Goal: Communication & Community: Share content

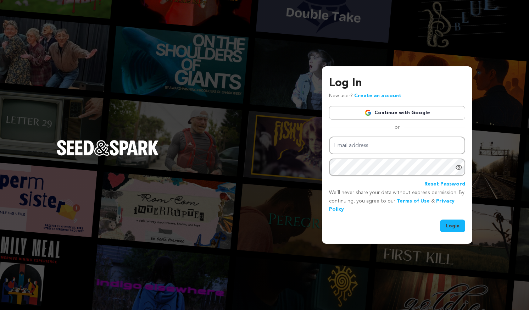
click at [390, 114] on link "Continue with Google" at bounding box center [397, 112] width 136 height 13
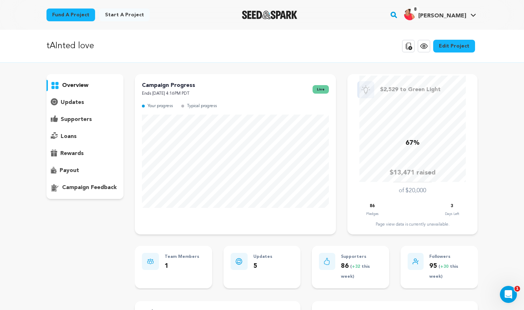
click at [77, 117] on p "supporters" at bounding box center [76, 119] width 31 height 9
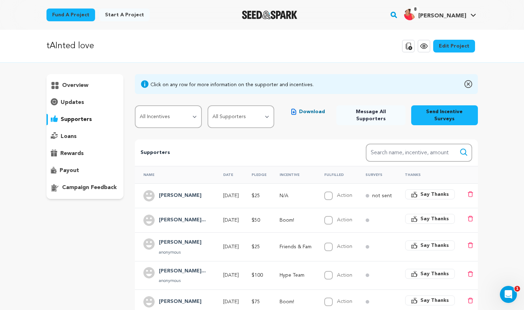
click at [70, 88] on p "overview" at bounding box center [75, 85] width 26 height 9
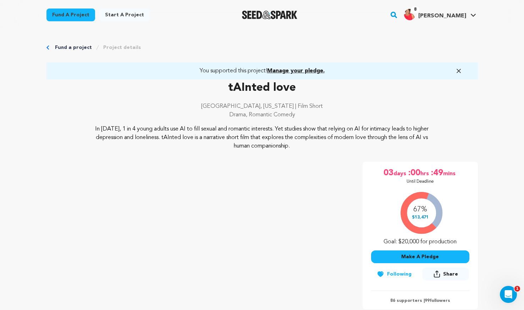
click at [411, 257] on button "Make A Pledge" at bounding box center [420, 256] width 98 height 13
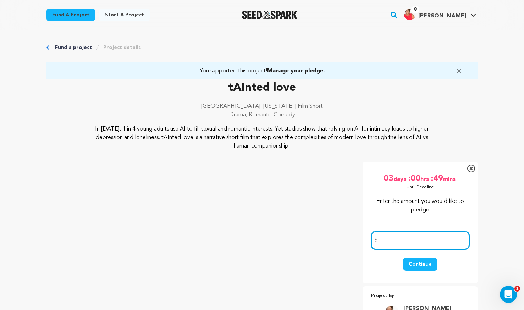
drag, startPoint x: 409, startPoint y: 245, endPoint x: 406, endPoint y: 242, distance: 4.3
click at [409, 245] on input "number" at bounding box center [420, 240] width 98 height 18
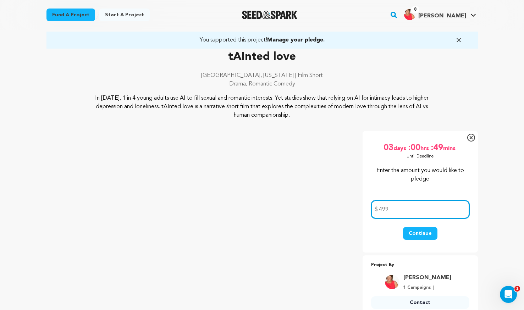
scroll to position [35, 0]
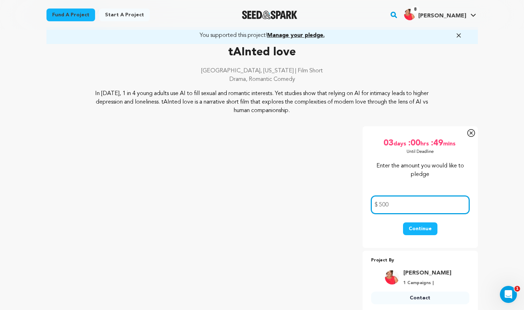
type input "500"
click at [416, 229] on button "Continue" at bounding box center [420, 228] width 34 height 13
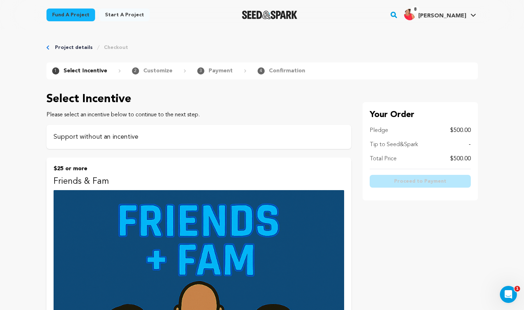
click at [127, 136] on p "Support without an incentive" at bounding box center [199, 137] width 290 height 10
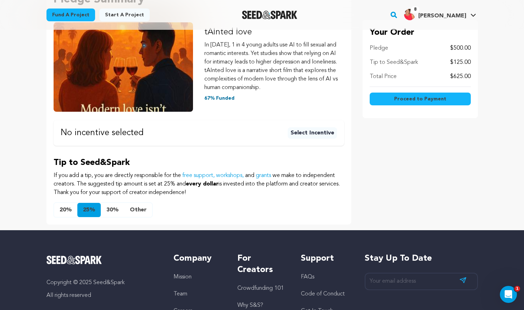
scroll to position [142, 0]
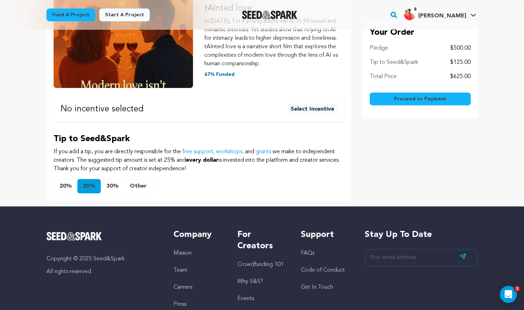
click at [140, 181] on button "Other" at bounding box center [138, 186] width 28 height 14
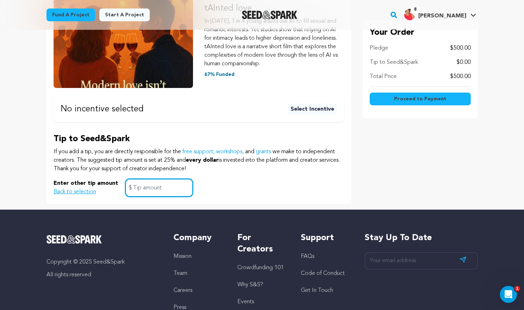
click at [145, 184] on input "text" at bounding box center [159, 188] width 68 height 18
type input "0"
click at [269, 190] on div "Enter other tip amount Back to selection 0 $" at bounding box center [199, 188] width 290 height 18
click at [444, 98] on button "Proceed to Payment" at bounding box center [419, 99] width 101 height 13
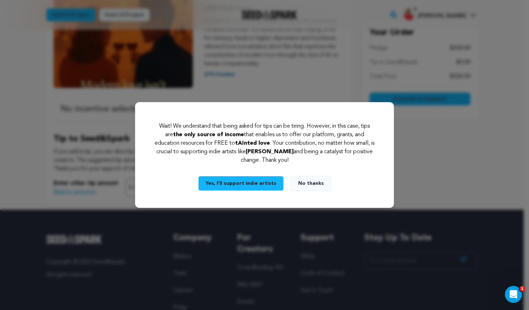
click at [307, 183] on button "No thanks" at bounding box center [311, 183] width 40 height 15
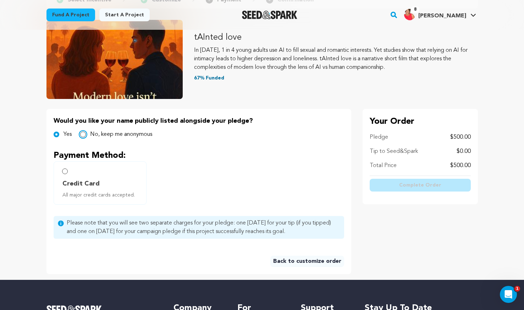
click at [84, 134] on input "No, keep me anonymous" at bounding box center [83, 135] width 6 height 6
radio input "true"
click at [67, 172] on input "Credit Card All major credit cards accepted." at bounding box center [65, 171] width 6 height 6
radio input "false"
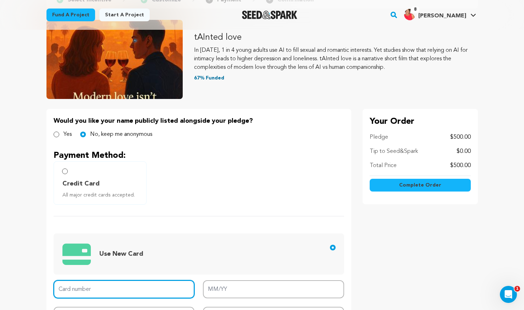
click at [90, 295] on input "Card number" at bounding box center [124, 289] width 141 height 18
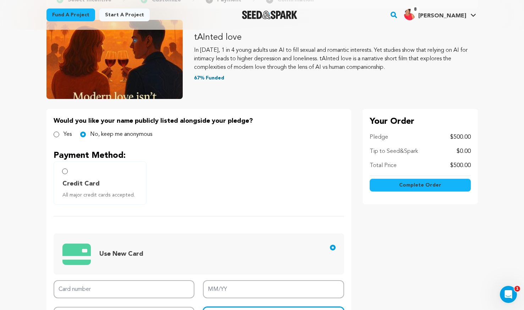
type input "90018"
type input "5189 4101 1204 0251"
type input "06/28"
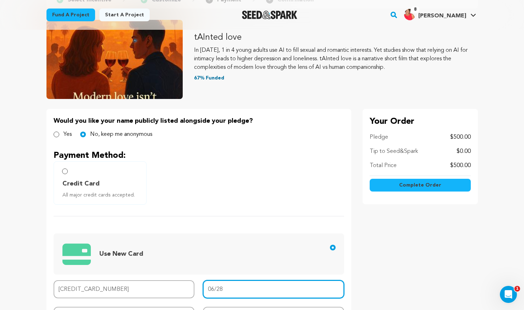
type input "339"
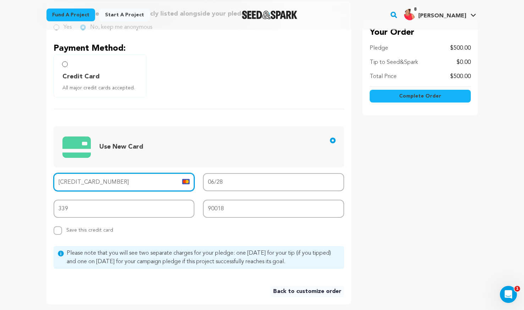
scroll to position [248, 0]
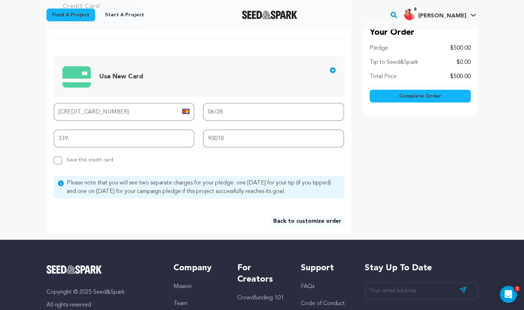
click at [407, 99] on span "Complete Order" at bounding box center [420, 96] width 42 height 7
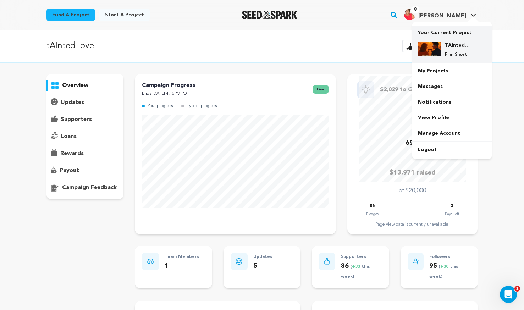
click at [452, 43] on h4 "TAInted love" at bounding box center [458, 45] width 26 height 7
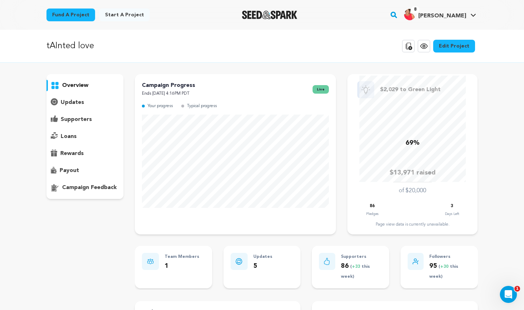
click at [65, 101] on p "updates" at bounding box center [72, 102] width 23 height 9
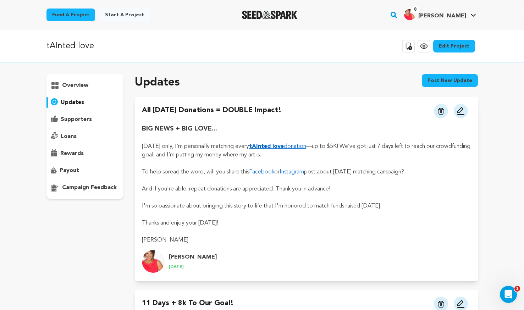
click at [456, 76] on button "Post new update" at bounding box center [450, 80] width 56 height 13
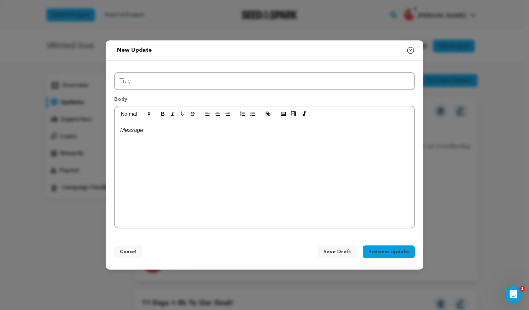
click at [210, 150] on div at bounding box center [264, 174] width 299 height 106
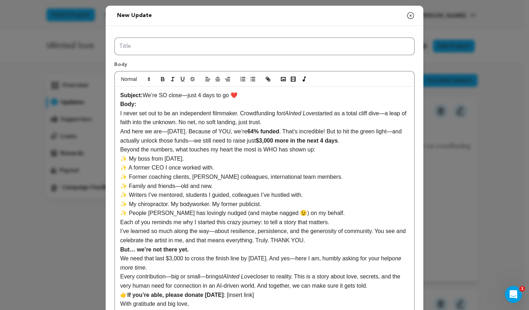
click at [195, 33] on div "Title Body Subject: We’re SO close—just 4 days to go ❤️ Body: I never set out t…" at bounding box center [265, 178] width 318 height 305
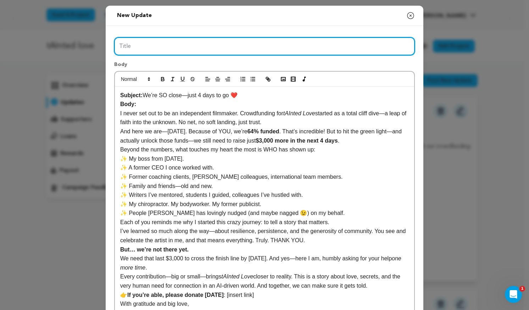
click at [193, 39] on input "Title" at bounding box center [264, 46] width 301 height 18
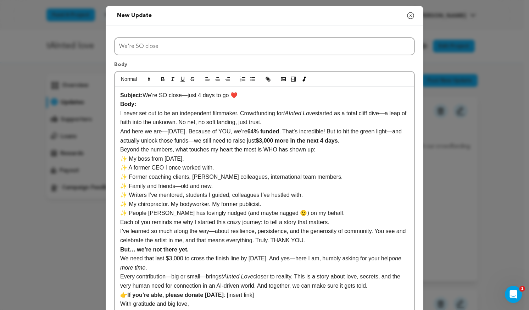
drag, startPoint x: 177, startPoint y: 96, endPoint x: 238, endPoint y: 96, distance: 60.3
click at [238, 96] on p "Subject: We’re SO close—just 4 days to go ❤️" at bounding box center [264, 95] width 289 height 9
copy p "—just 4 days to go ❤️"
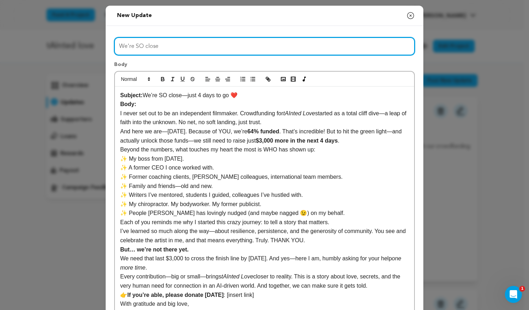
click at [212, 44] on input "We're SO close" at bounding box center [264, 46] width 301 height 18
paste input "—just 4 days to go ❤️"
click at [175, 47] on input "We're SO close—just 4 days to go ❤️" at bounding box center [264, 46] width 301 height 18
type input "We're SO close—just 72 days to go ❤️"
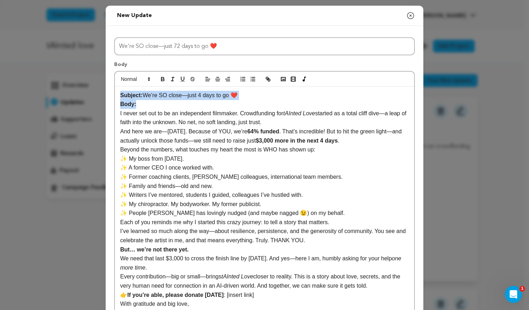
drag, startPoint x: 117, startPoint y: 94, endPoint x: 145, endPoint y: 103, distance: 29.0
click at [145, 103] on div "Subject: We’re SO close—just 4 days to go ❤️ Body: I never set out to be an ind…" at bounding box center [264, 204] width 299 height 235
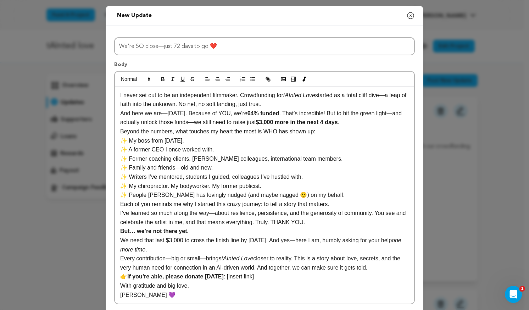
click at [301, 102] on p "I never set out to be an independent filmmaker. Crowdfunding for tAInted Love s…" at bounding box center [264, 100] width 289 height 18
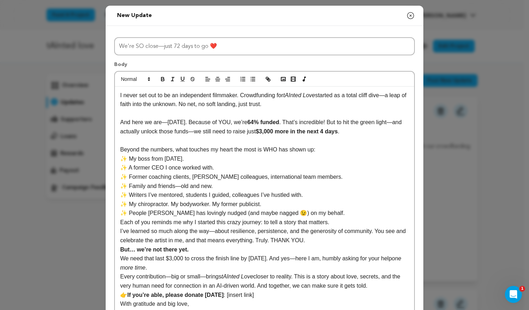
click at [170, 122] on p "And here we are—41 days later. Because of YOU, we’re 64% funded . That’s incred…" at bounding box center [264, 127] width 289 height 18
drag, startPoint x: 260, startPoint y: 122, endPoint x: 299, endPoint y: 116, distance: 38.8
click at [260, 122] on strong "64% funded" at bounding box center [263, 122] width 32 height 6
click at [268, 134] on strong "$3,000 more in the next 4 days" at bounding box center [297, 131] width 82 height 6
click at [334, 132] on strong "$2,000 more in the next 4 days" at bounding box center [297, 131] width 82 height 6
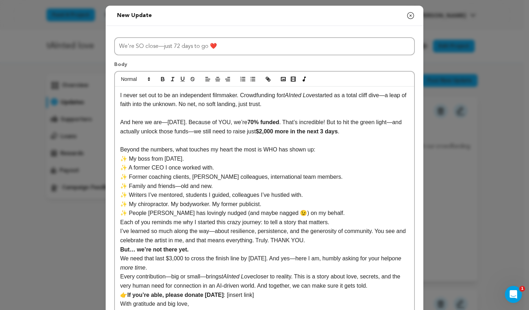
click at [311, 150] on p "Beyond the numbers, what touches my heart the most is WHO has shown up:" at bounding box center [264, 149] width 289 height 9
drag, startPoint x: 164, startPoint y: 124, endPoint x: 159, endPoint y: 124, distance: 5.0
click at [159, 124] on p "And here we are—42 days later. Because of YOU, we’re 70% funded . That’s incred…" at bounding box center [264, 127] width 289 height 18
copy p "—"
click at [319, 153] on p "Beyond the numbers, what touches my heart the most is WHO has shown up:" at bounding box center [264, 149] width 289 height 9
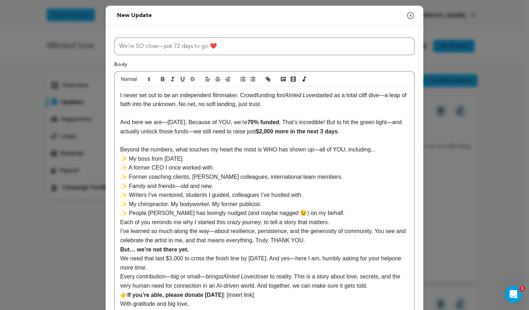
drag, startPoint x: 129, startPoint y: 159, endPoint x: 230, endPoint y: 168, distance: 101.5
click at [230, 168] on div "I never set out to be an independent filmmaker. Crowdfunding for tAInted Love s…" at bounding box center [264, 204] width 299 height 235
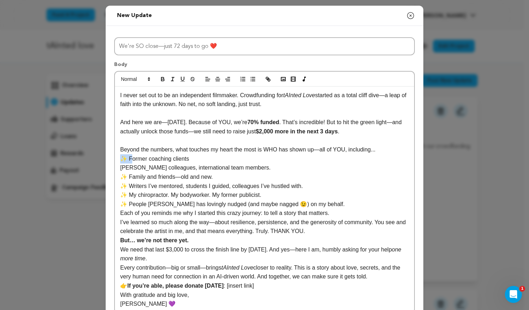
copy p "✨"
click at [244, 156] on p "✨ Former coaching clients" at bounding box center [264, 158] width 289 height 9
drag, startPoint x: 128, startPoint y: 167, endPoint x: 148, endPoint y: 169, distance: 19.9
click at [148, 169] on p "✨ Evolus colleagues, international team members." at bounding box center [264, 167] width 289 height 9
drag, startPoint x: 235, startPoint y: 169, endPoint x: 271, endPoint y: 149, distance: 41.4
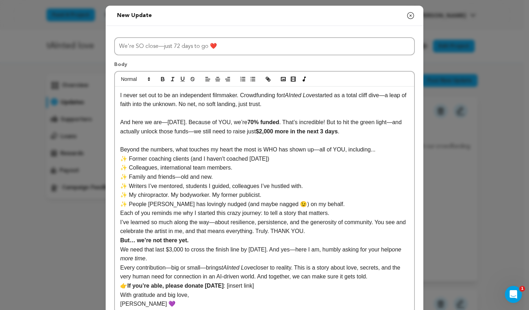
click at [235, 169] on p "✨ Colleagues, international team members." at bounding box center [264, 167] width 289 height 9
click at [220, 180] on p "✨ Family and friends—old and new." at bounding box center [264, 176] width 289 height 9
click at [209, 187] on p "✨ Writers I’ve mentored, students I guided, colleagues I’ve hustled with." at bounding box center [264, 186] width 289 height 9
click at [302, 183] on p "✨ Writers I’ve mentored, students I guided, colleagues I’ve hustled with." at bounding box center [264, 186] width 289 height 9
click at [284, 194] on p "✨ My chiropractor. My bodyworker. My former publicist." at bounding box center [264, 194] width 289 height 9
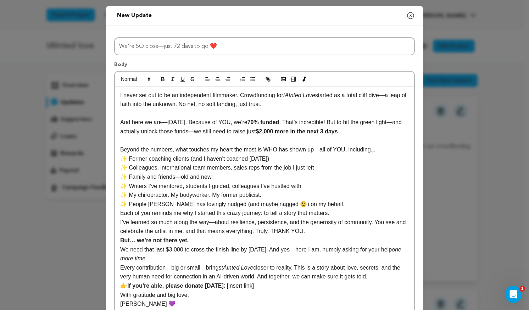
click at [147, 205] on p "✨ People Louie has lovingly nudged (and maybe nagged 😉) on my behalf." at bounding box center [264, 204] width 289 height 9
click at [357, 202] on p "✨ People my husband Luis has lovingly nudged (and maybe nagged 😉) on my behalf." at bounding box center [264, 204] width 289 height 9
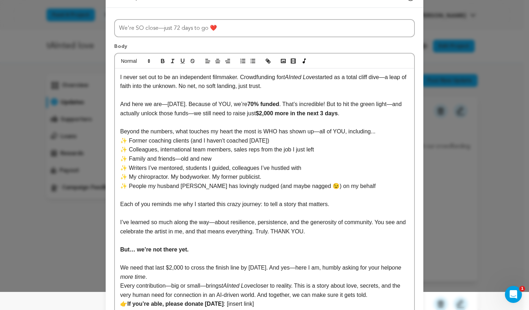
scroll to position [71, 0]
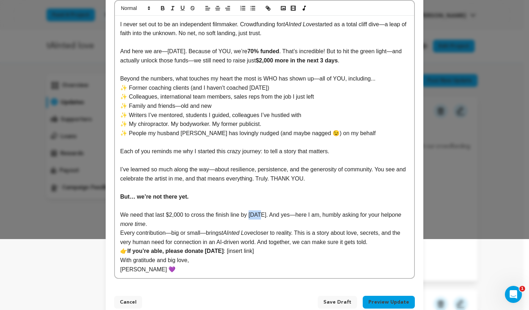
drag, startPoint x: 245, startPoint y: 215, endPoint x: 255, endPoint y: 214, distance: 9.2
click at [255, 214] on p "We need that last $2,000 to cross the finish line by Friday. And yes—here I am,…" at bounding box center [264, 219] width 289 height 18
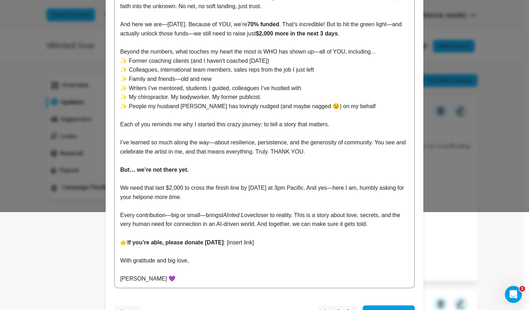
scroll to position [123, 0]
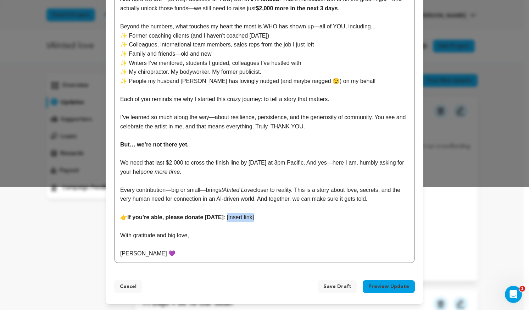
drag, startPoint x: 253, startPoint y: 219, endPoint x: 221, endPoint y: 217, distance: 32.0
click at [221, 217] on p "👉 If you’re able, please donate today : [insert link]" at bounding box center [264, 217] width 289 height 9
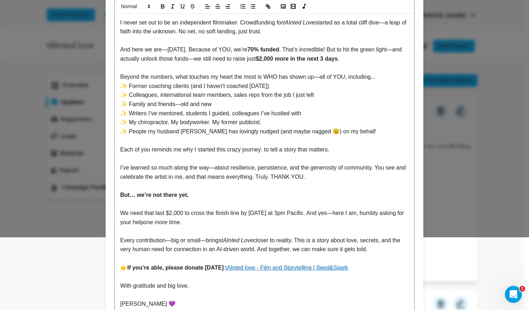
scroll to position [73, 0]
click at [378, 243] on p "Every contribution—big or small—brings tAInted Love closer to reality. This is …" at bounding box center [264, 244] width 289 height 18
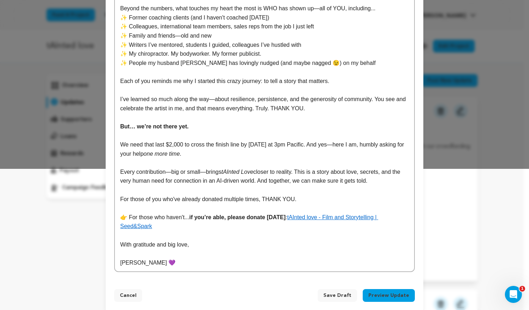
scroll to position [0, 0]
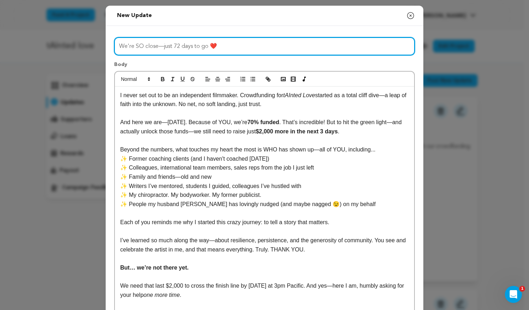
drag, startPoint x: 179, startPoint y: 48, endPoint x: 190, endPoint y: 48, distance: 10.3
click at [190, 48] on input "We're SO close—just 72 days to go ❤️" at bounding box center [264, 46] width 301 height 18
type input "We're SO close—just 72 hours to go ❤️"
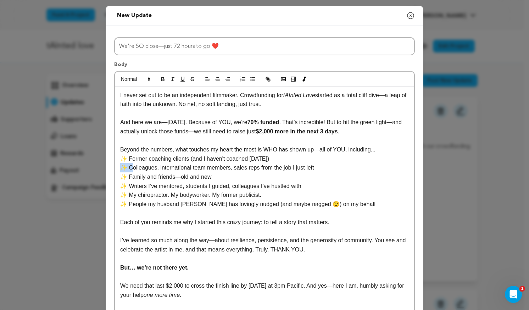
drag, startPoint x: 128, startPoint y: 170, endPoint x: 113, endPoint y: 169, distance: 14.9
click at [115, 169] on div "I never set out to be an independent filmmaker. Crowdfunding for tAInted Love s…" at bounding box center [264, 250] width 299 height 326
copy p "✨"
click at [307, 160] on p "✨ Former coaching clients (and I haven't coached [DATE])" at bounding box center [264, 158] width 289 height 9
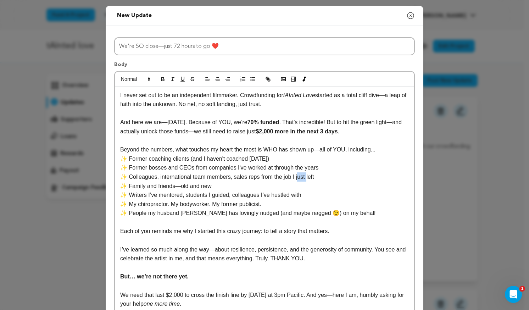
drag, startPoint x: 294, startPoint y: 178, endPoint x: 303, endPoint y: 178, distance: 9.2
click at [303, 178] on p "✨ Colleagues, international team members, sales reps from the job I just left" at bounding box center [264, 176] width 289 height 9
click at [355, 177] on p "✨ Colleagues, international team members, sales reps from the job I just left" at bounding box center [264, 176] width 289 height 9
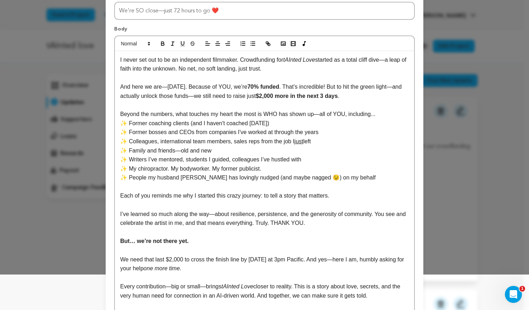
scroll to position [71, 0]
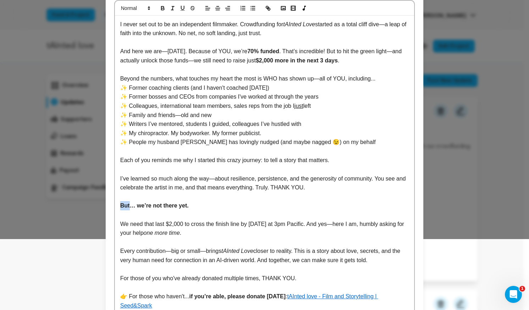
drag, startPoint x: 116, startPoint y: 207, endPoint x: 126, endPoint y: 206, distance: 9.6
click at [126, 206] on div "I never set out to be an independent filmmaker. Crowdfunding for tAInted Love s…" at bounding box center [264, 183] width 299 height 335
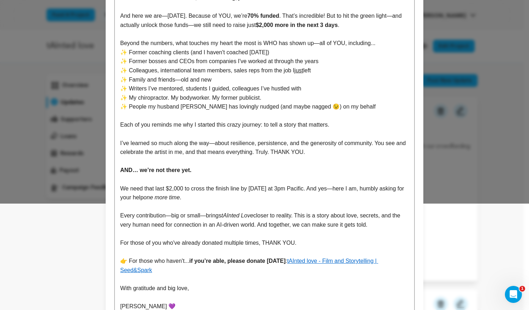
click at [295, 217] on p "Every contribution—big or small—brings tAInted Love closer to reality. This is …" at bounding box center [264, 220] width 289 height 18
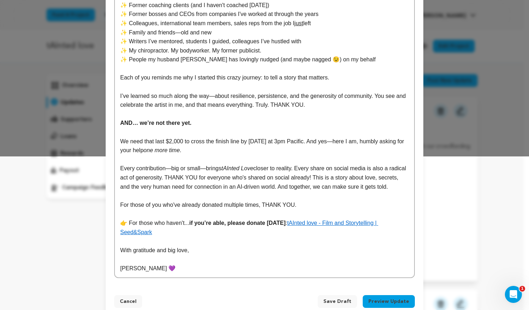
scroll to position [159, 0]
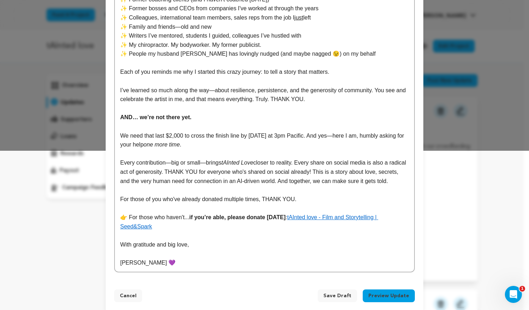
click at [218, 231] on p at bounding box center [264, 235] width 289 height 9
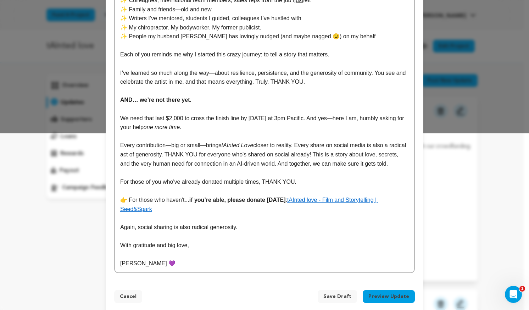
scroll to position [177, 0]
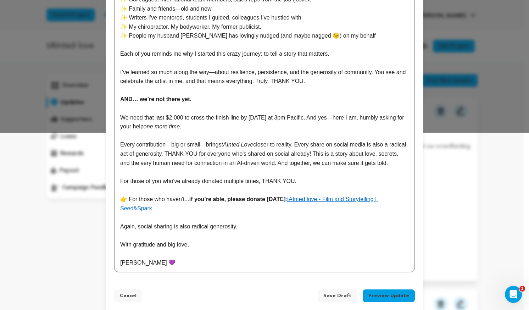
click at [390, 289] on button "Preview Update" at bounding box center [389, 295] width 52 height 13
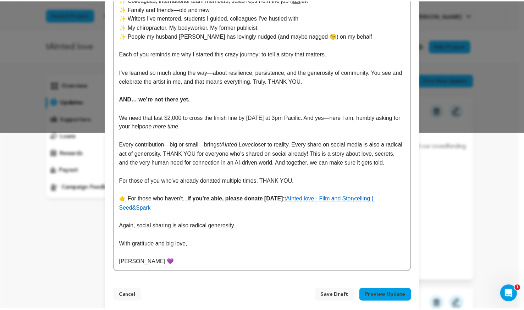
scroll to position [145, 0]
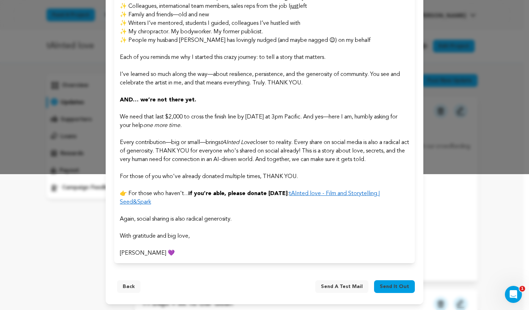
click at [393, 286] on span "Send it out" at bounding box center [394, 286] width 29 height 7
